Goal: Find specific page/section: Find specific page/section

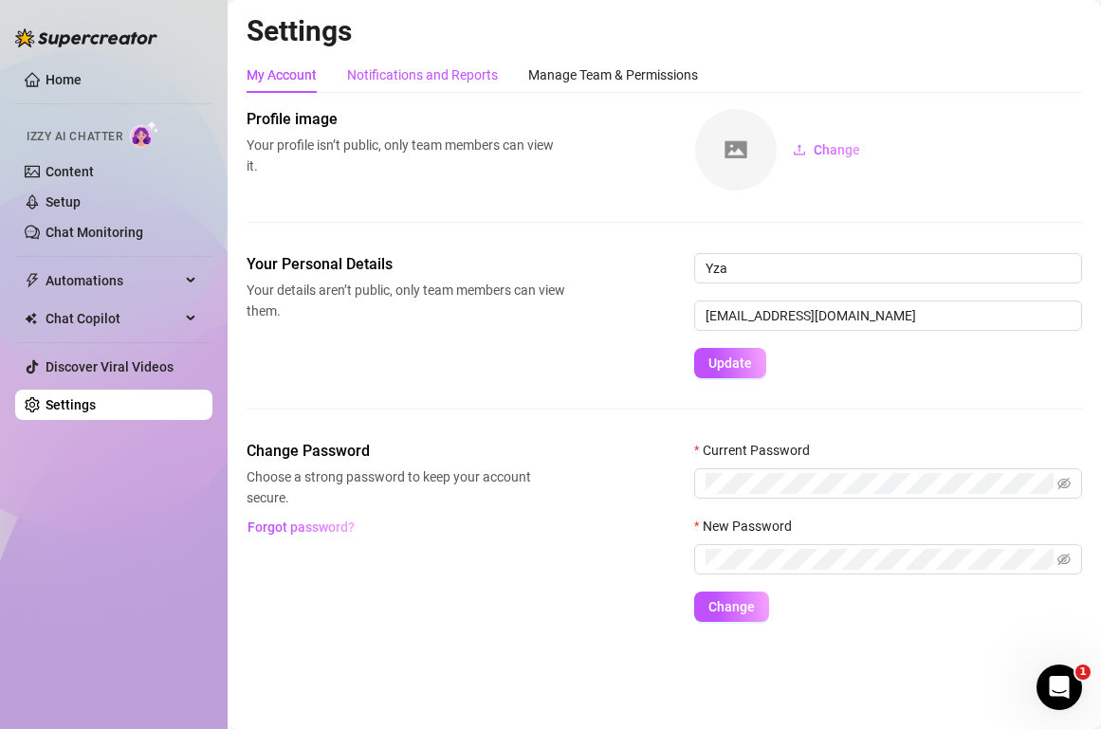
click at [484, 69] on div "Notifications and Reports" at bounding box center [422, 74] width 151 height 21
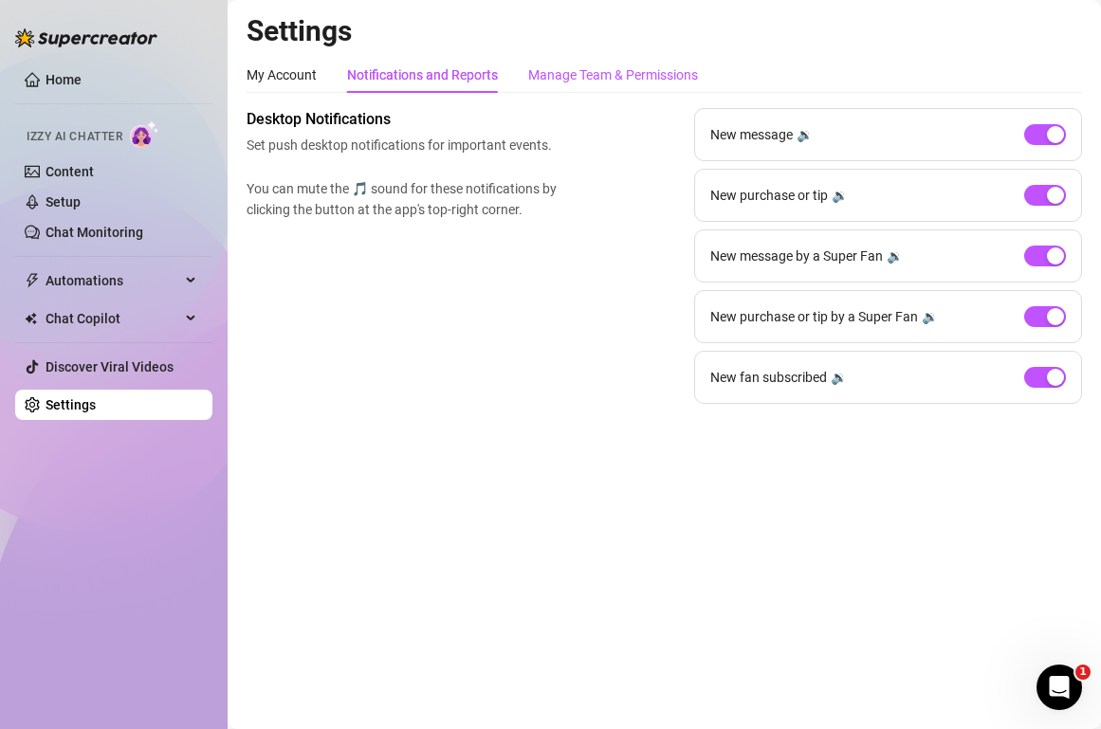
click at [609, 76] on div "Manage Team & Permissions" at bounding box center [613, 74] width 170 height 21
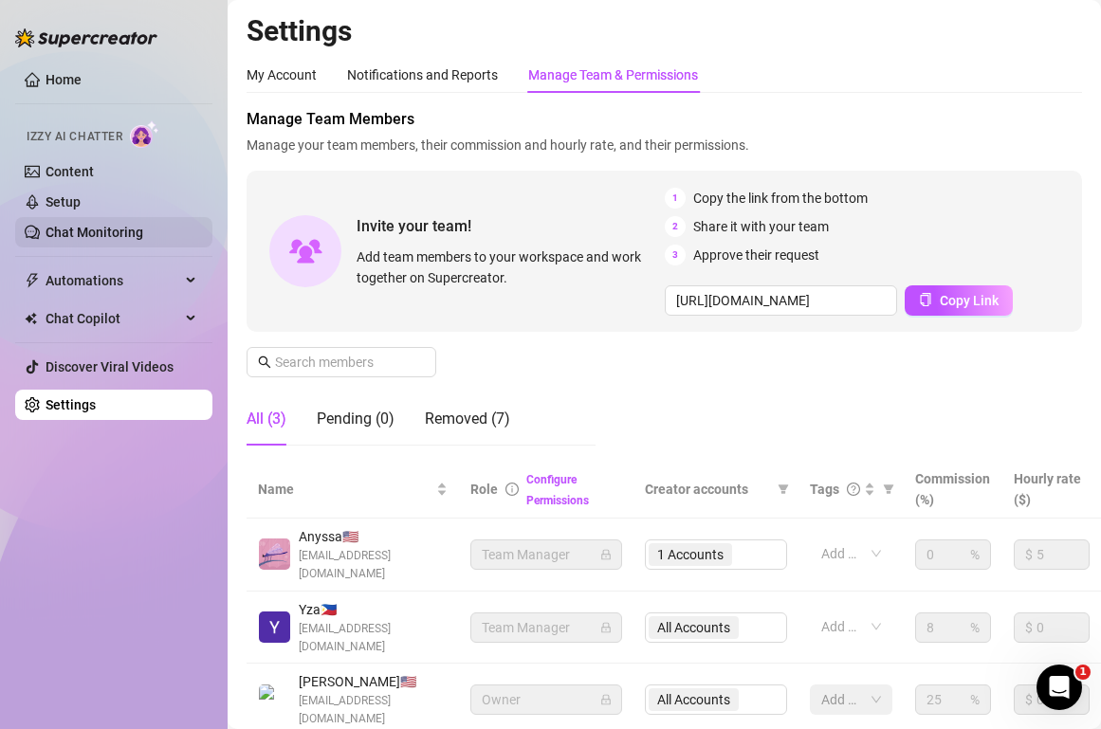
click at [86, 232] on link "Chat Monitoring" at bounding box center [95, 232] width 98 height 15
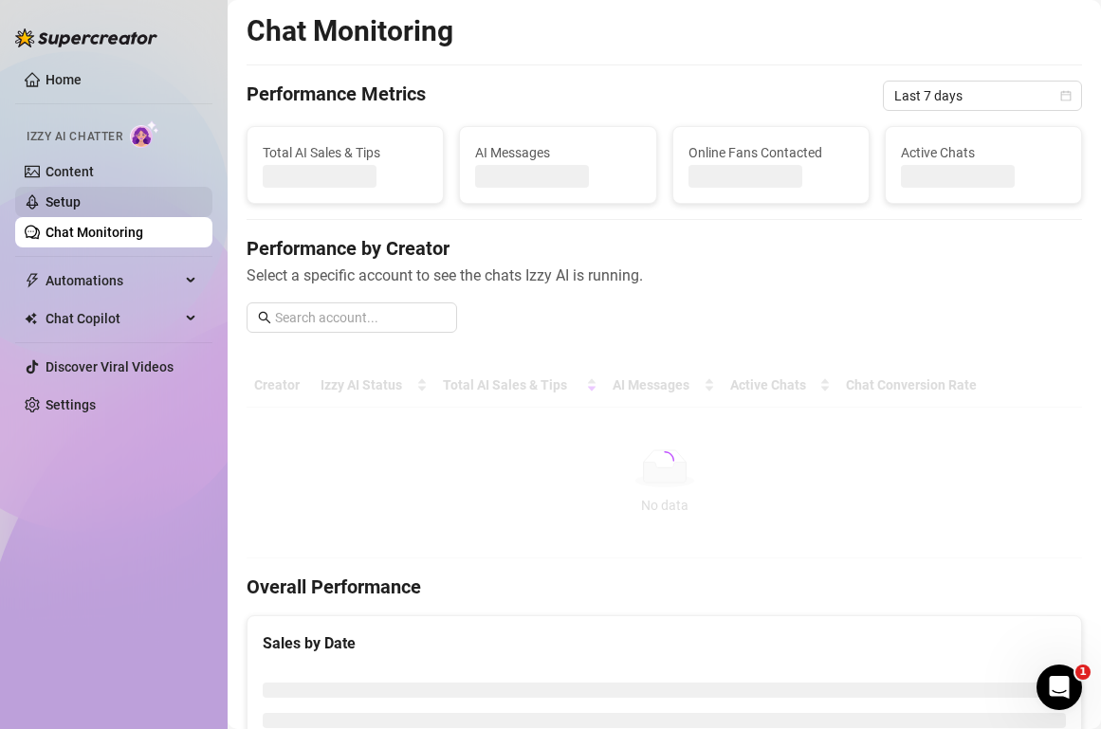
click at [56, 199] on link "Setup" at bounding box center [63, 201] width 35 height 15
